Goal: Contribute content: Add original content to the website for others to see

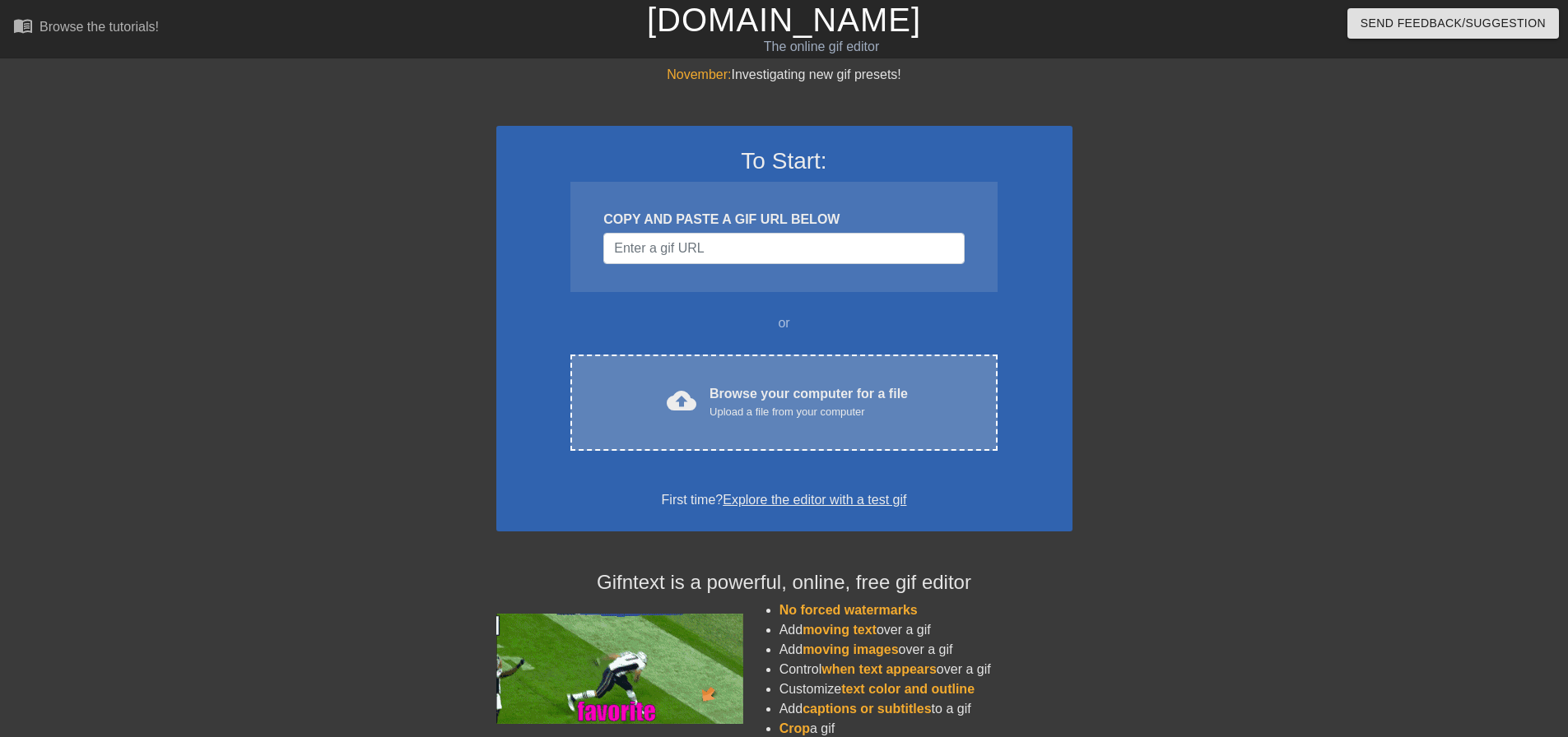
click at [790, 397] on div "Browse your computer for a file Upload a file from your computer" at bounding box center [808, 402] width 198 height 36
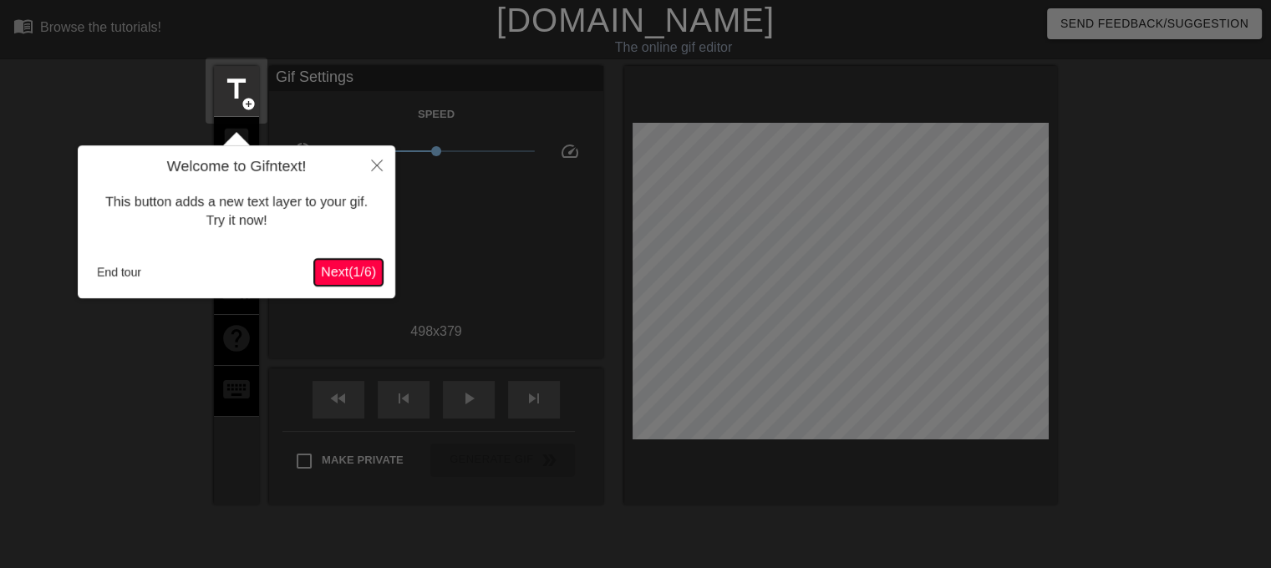
click at [353, 271] on span "Next ( 1 / 6 )" at bounding box center [348, 272] width 55 height 14
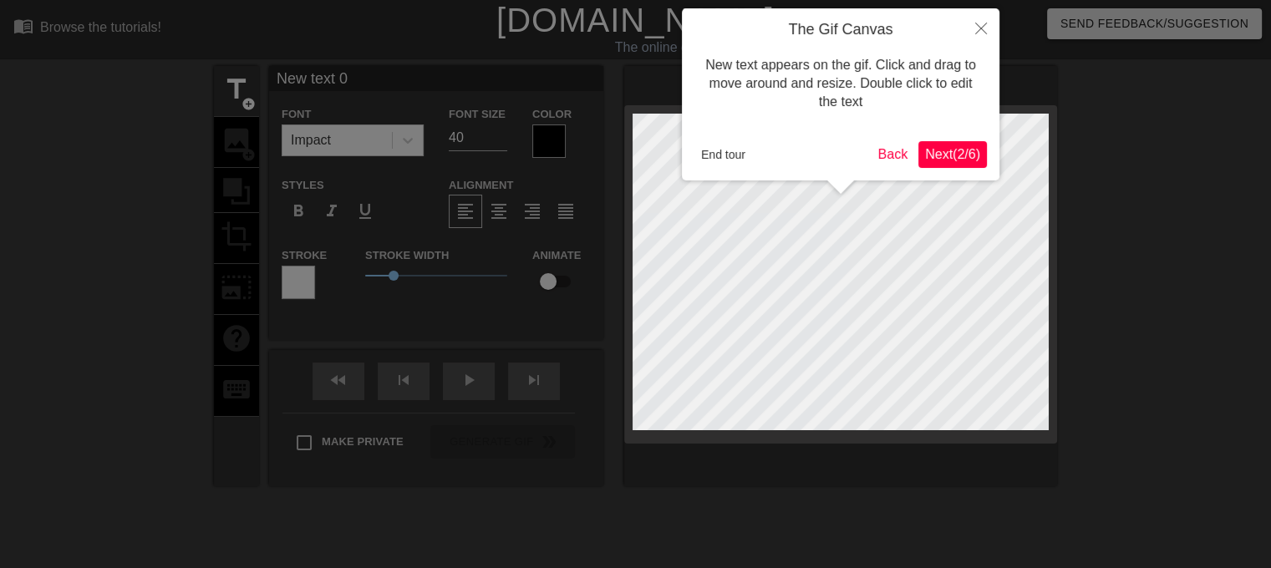
click at [955, 156] on span "Next ( 2 / 6 )" at bounding box center [952, 154] width 55 height 14
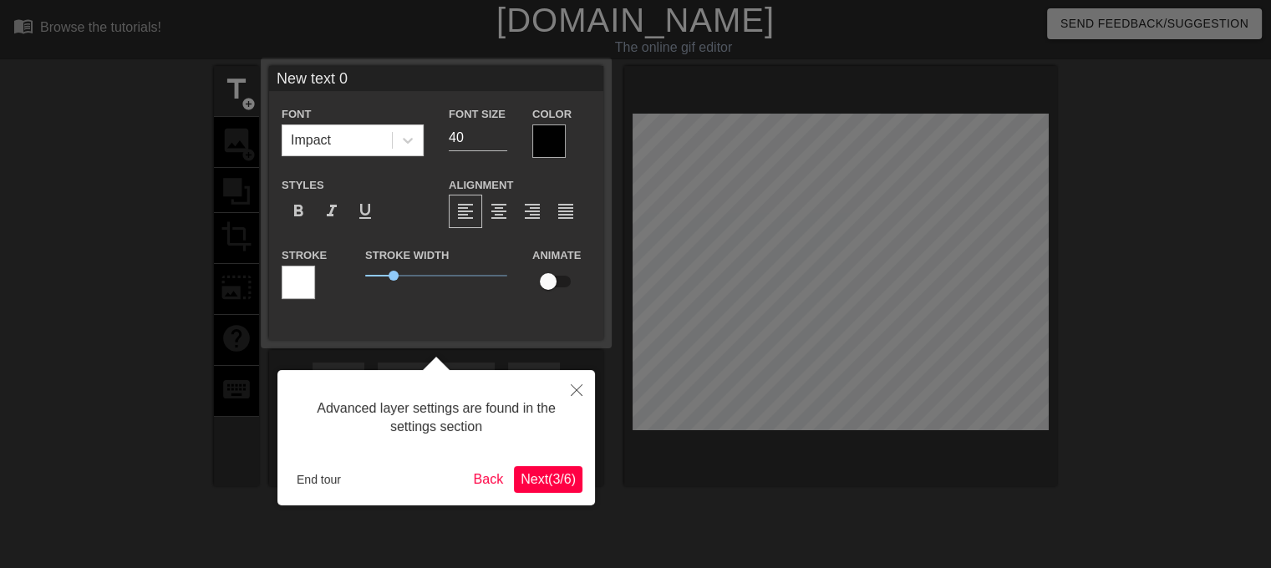
scroll to position [40, 0]
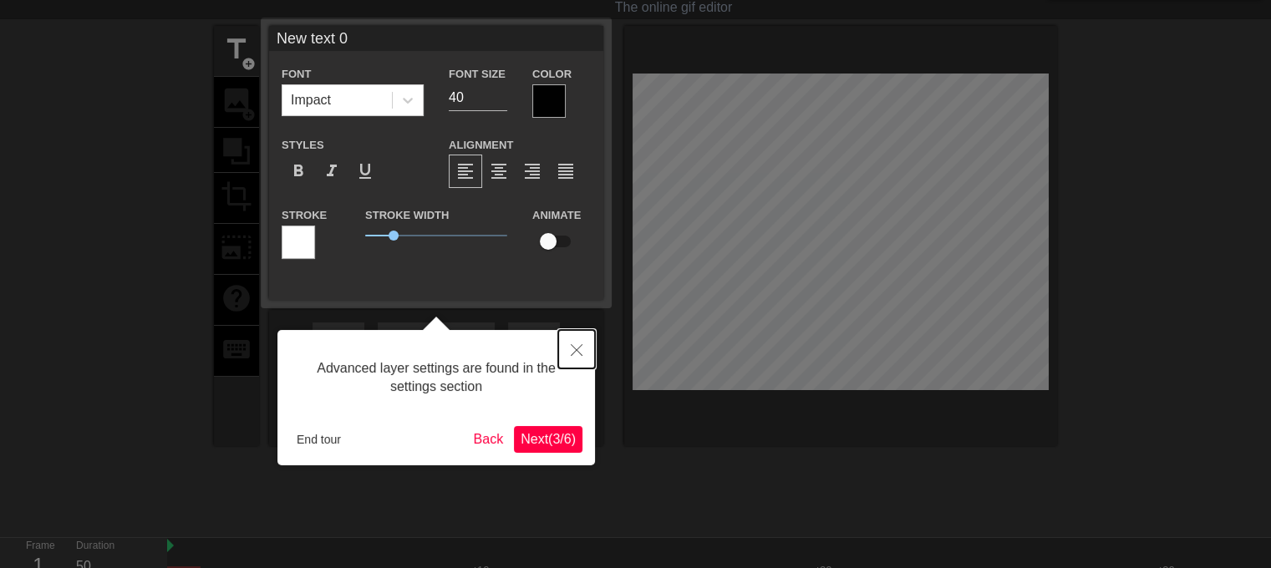
click at [578, 347] on icon "Close" at bounding box center [577, 350] width 12 height 12
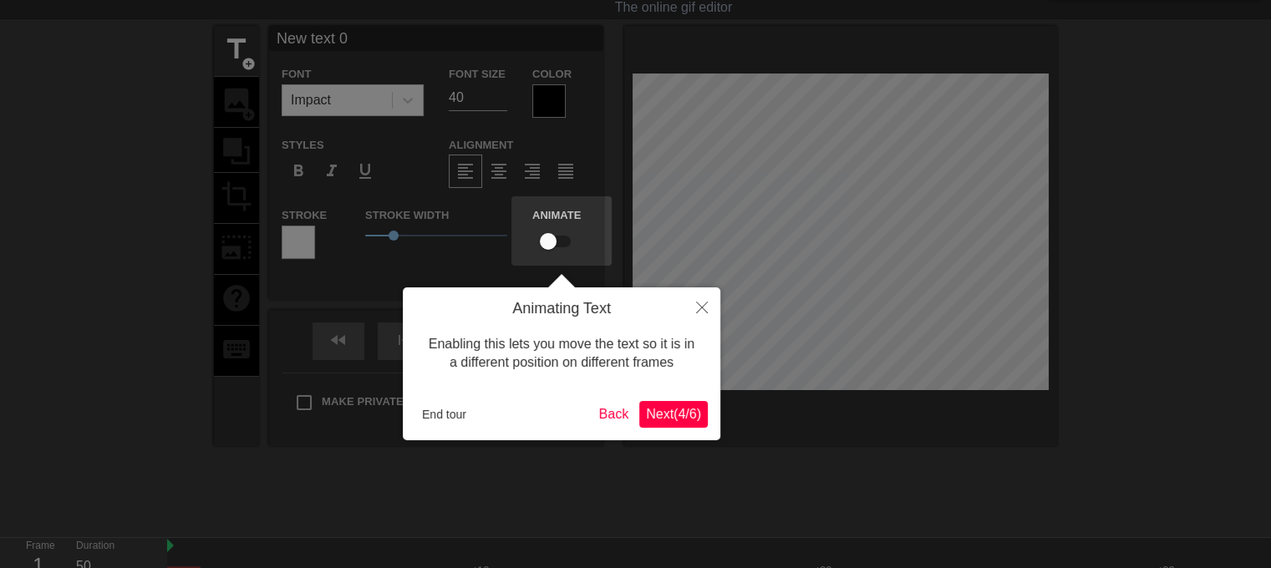
scroll to position [0, 0]
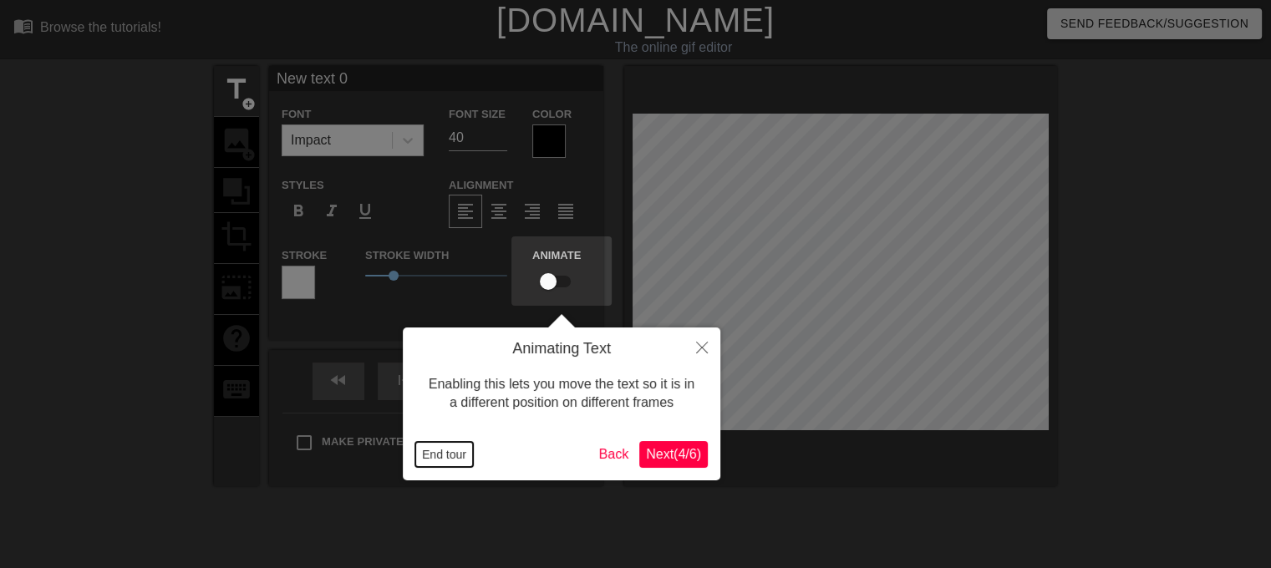
click at [450, 453] on button "End tour" at bounding box center [444, 454] width 58 height 25
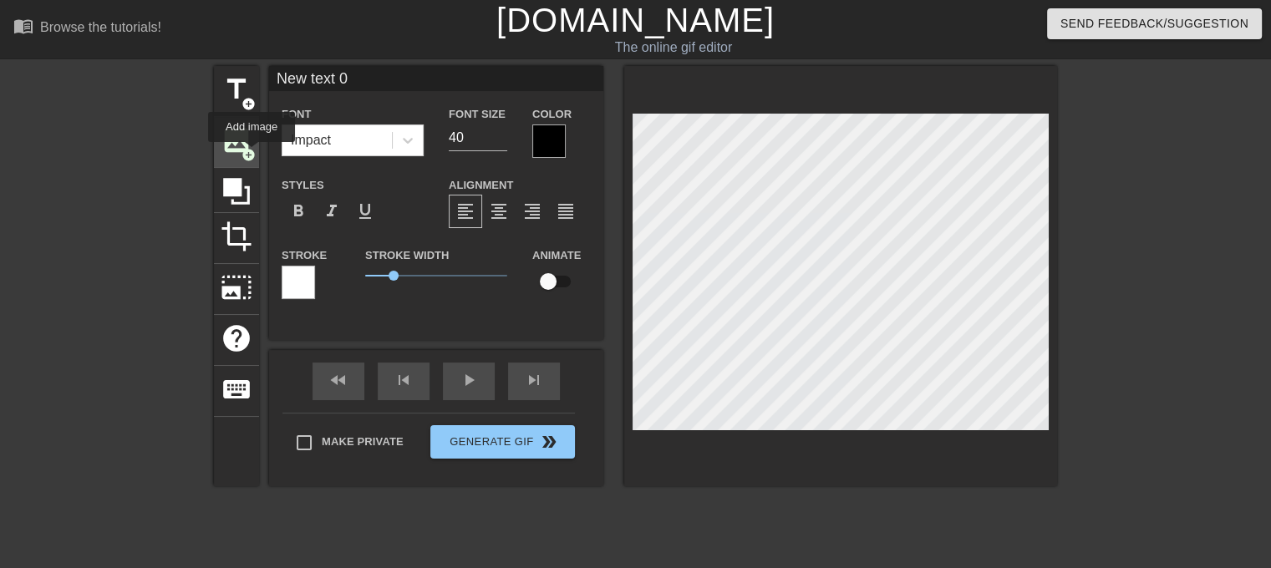
click at [251, 154] on span "add_circle" at bounding box center [248, 155] width 14 height 14
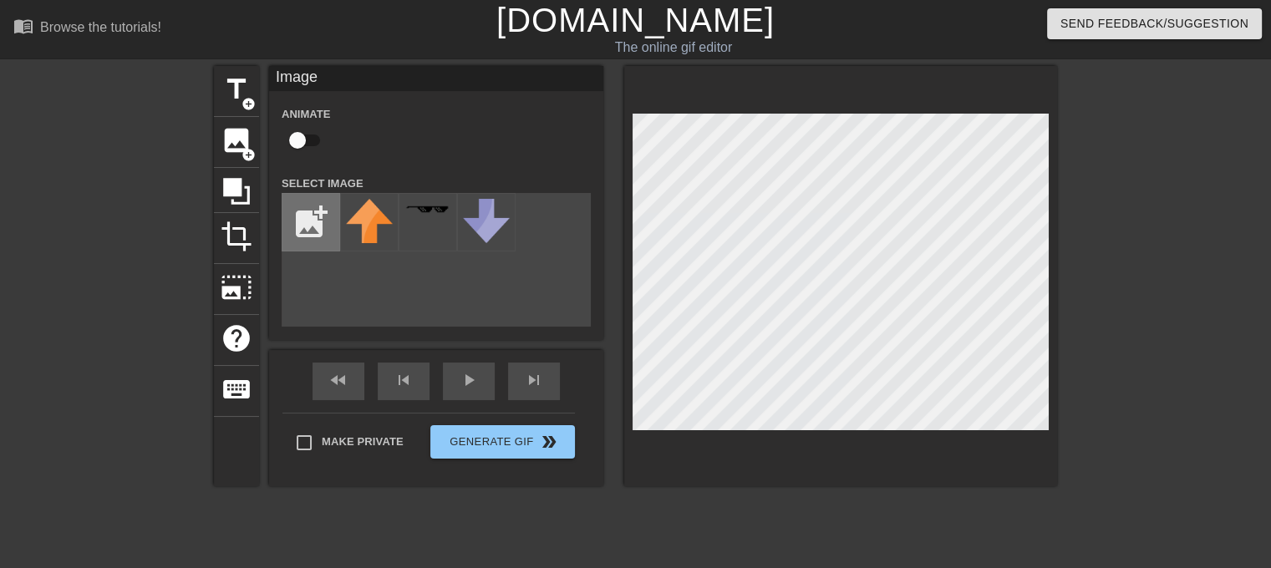
click at [303, 219] on input "file" at bounding box center [310, 222] width 57 height 57
type input "C:\fakepath\360_F_399986042_9iSLYUNyDv8npaKP31xsIpDVFjfqGLDF.jpg"
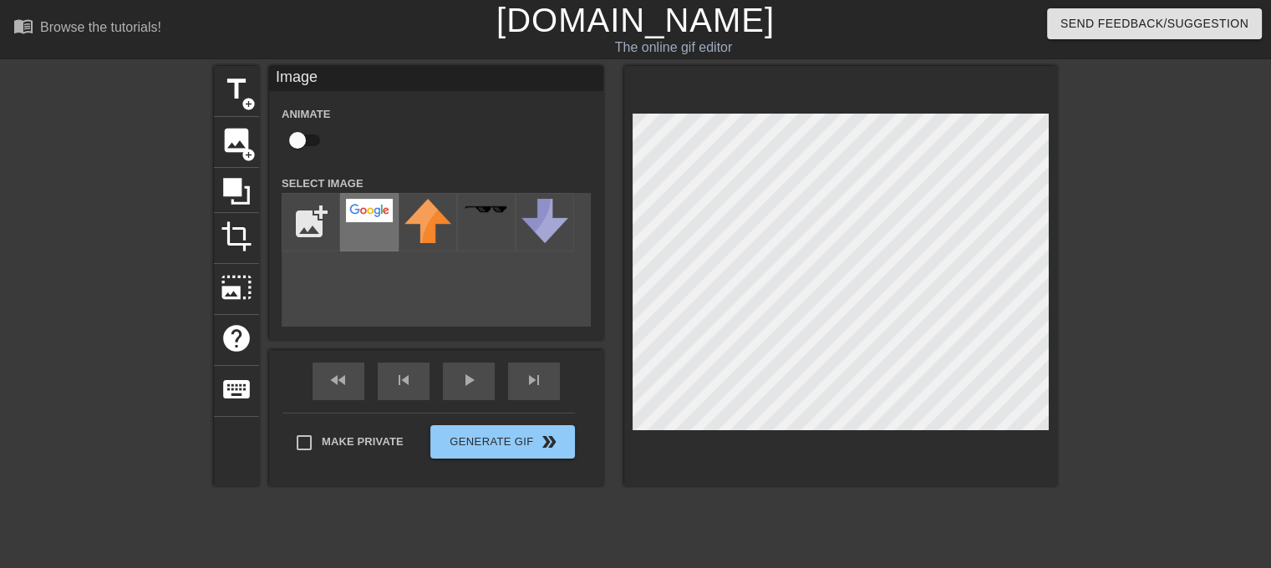
click at [368, 218] on img at bounding box center [369, 210] width 47 height 23
